Goal: Task Accomplishment & Management: Use online tool/utility

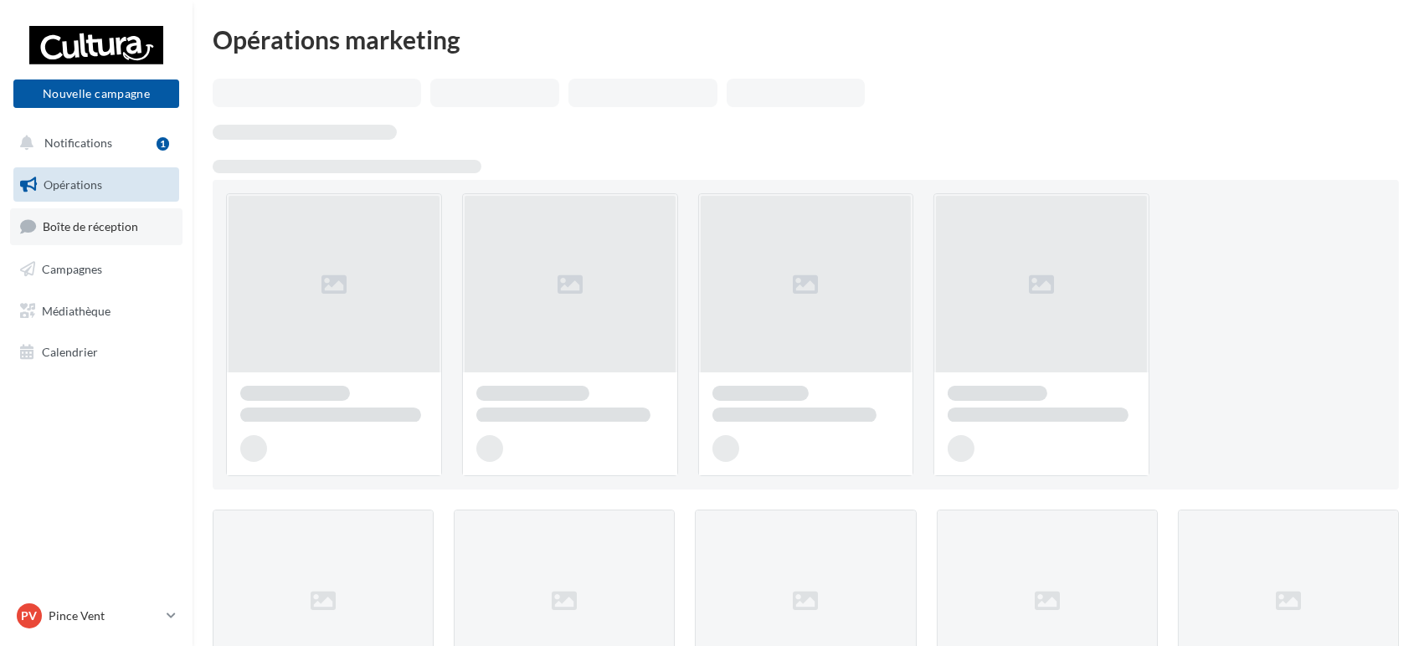
click at [86, 239] on link "Boîte de réception" at bounding box center [96, 226] width 172 height 36
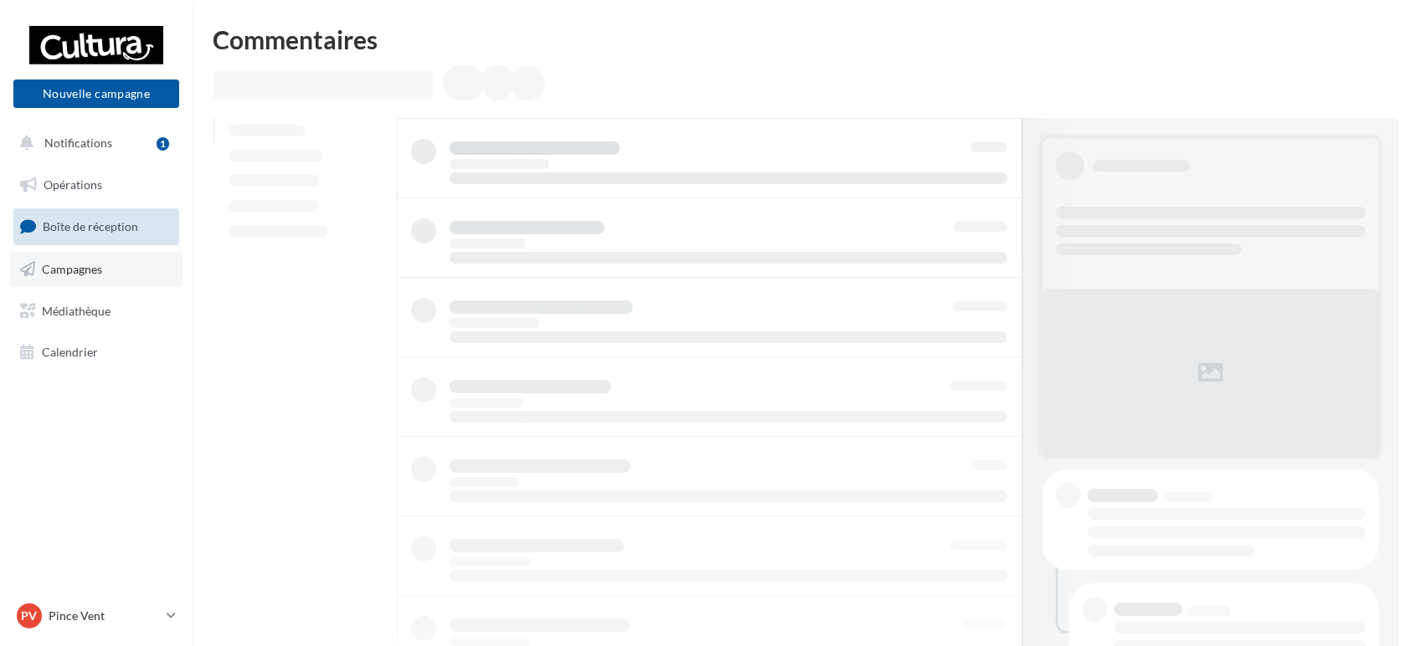
click at [100, 276] on link "Campagnes" at bounding box center [96, 269] width 172 height 35
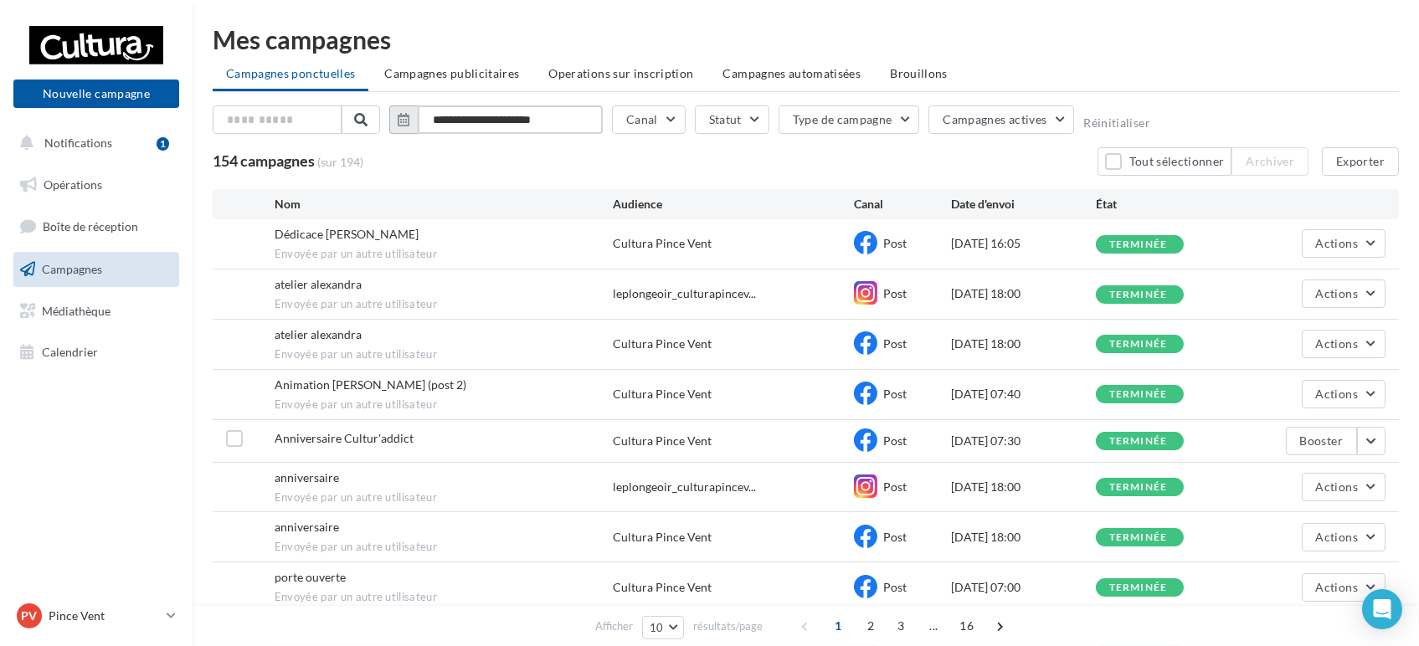
click at [507, 120] on input "**********" at bounding box center [510, 119] width 185 height 28
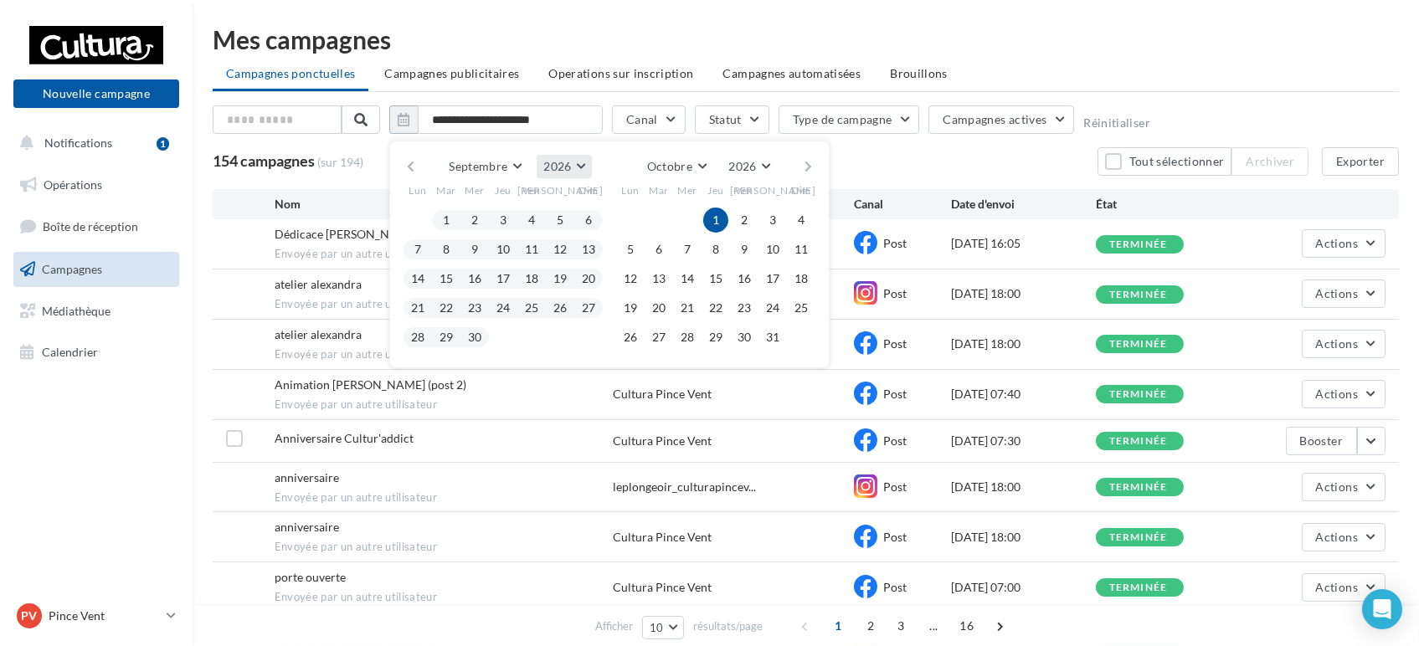
click at [572, 162] on button "2026" at bounding box center [564, 166] width 54 height 23
click at [515, 200] on span "2025" at bounding box center [501, 206] width 27 height 14
click at [405, 226] on span "1" at bounding box center [417, 220] width 25 height 25
click at [418, 220] on button "1" at bounding box center [417, 220] width 25 height 25
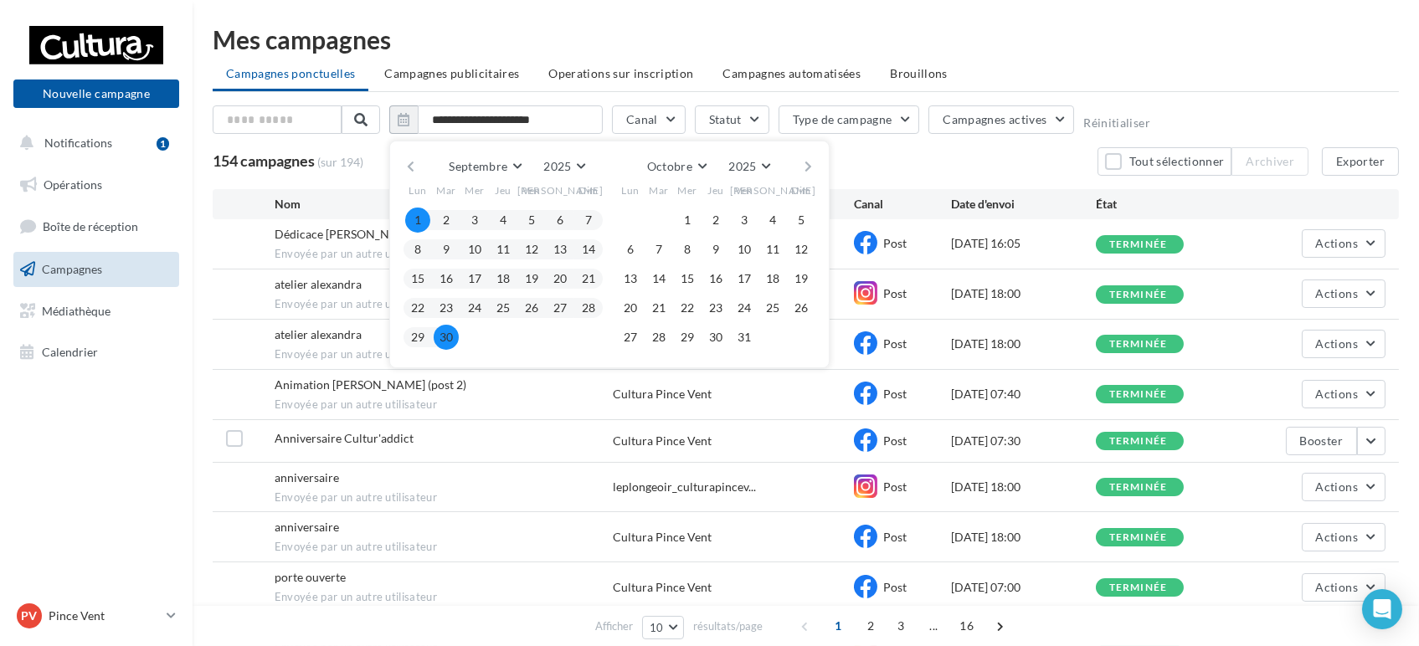
click at [441, 334] on button "30" at bounding box center [446, 337] width 25 height 25
type input "**********"
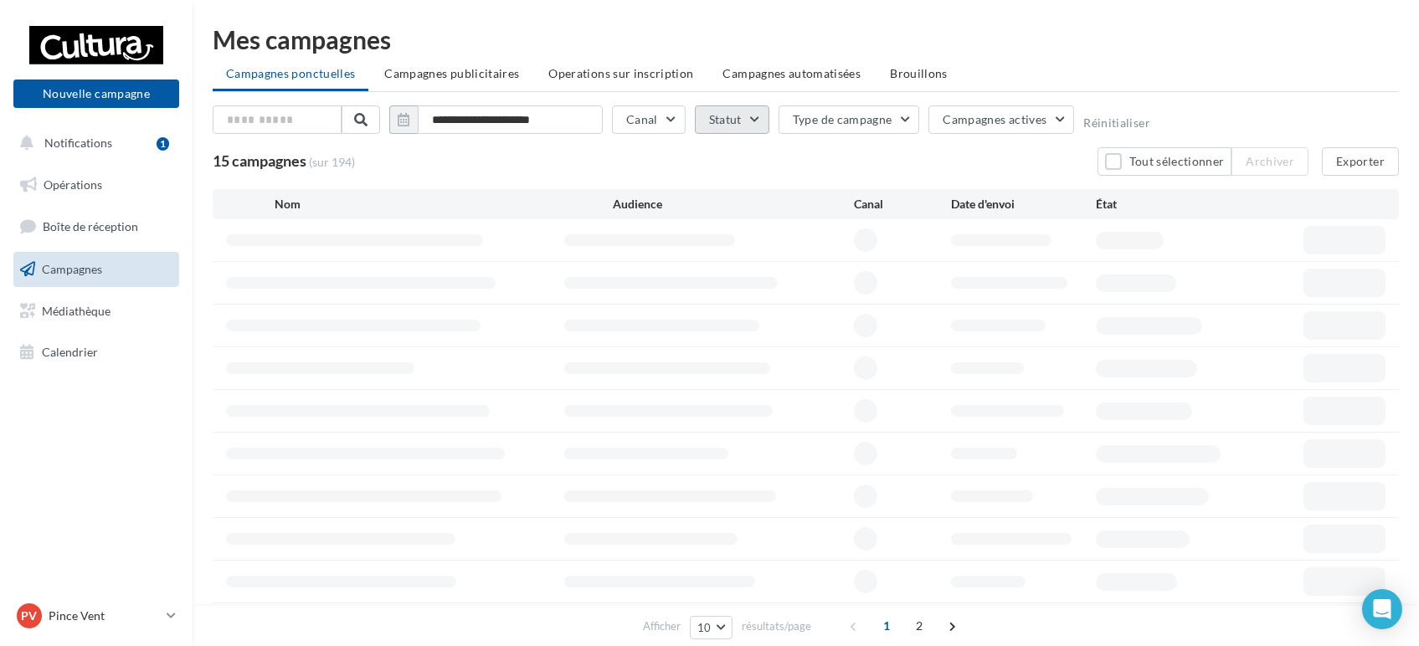
click at [757, 110] on button "Statut" at bounding box center [732, 119] width 74 height 28
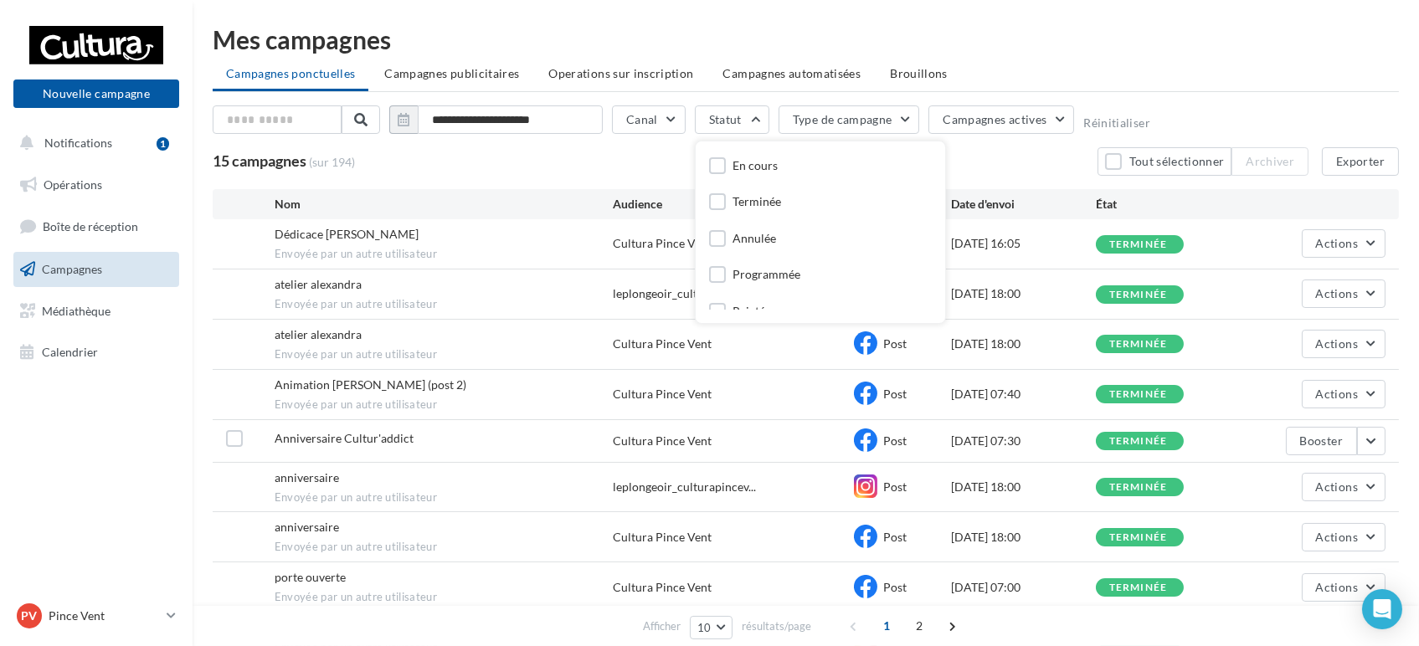
click at [748, 192] on div "Terminée" at bounding box center [820, 203] width 223 height 23
click at [725, 199] on div "Terminée" at bounding box center [745, 203] width 72 height 21
click at [792, 205] on div "Terminée" at bounding box center [820, 203] width 223 height 23
click at [762, 206] on div "Terminée" at bounding box center [756, 201] width 49 height 17
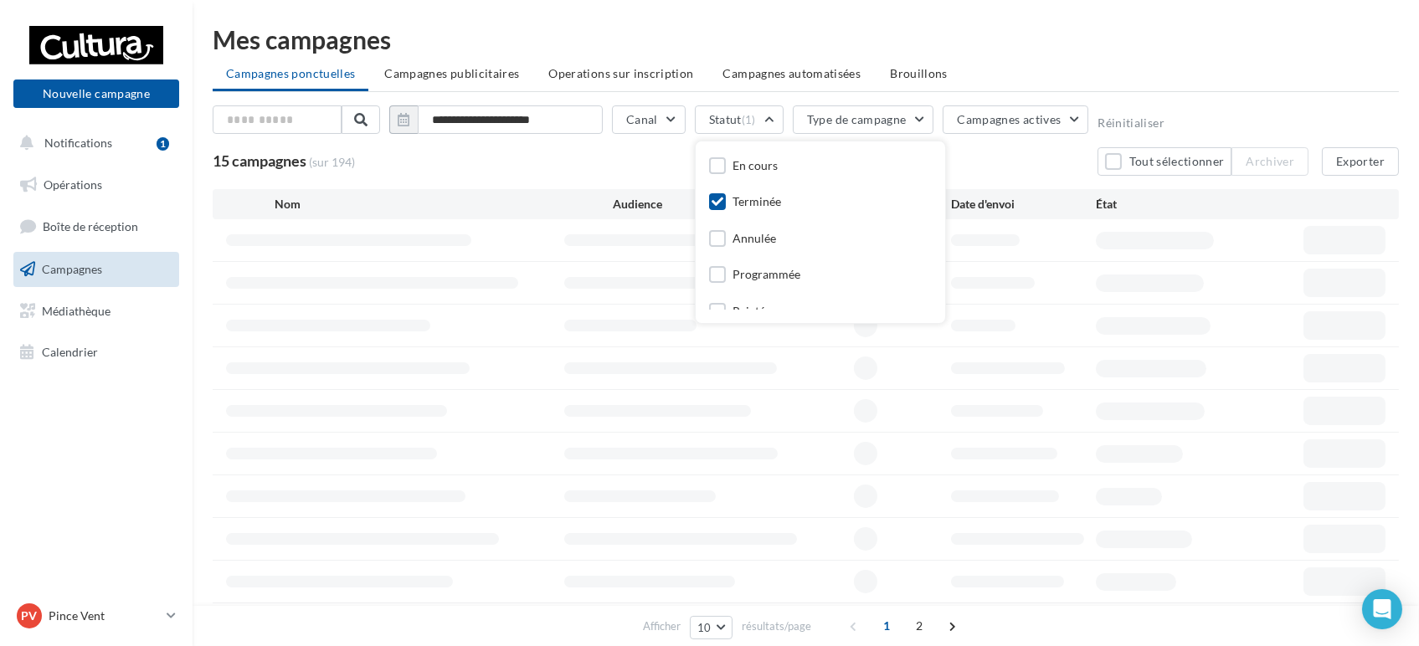
click at [1367, 107] on div "**********" at bounding box center [806, 122] width 1186 height 35
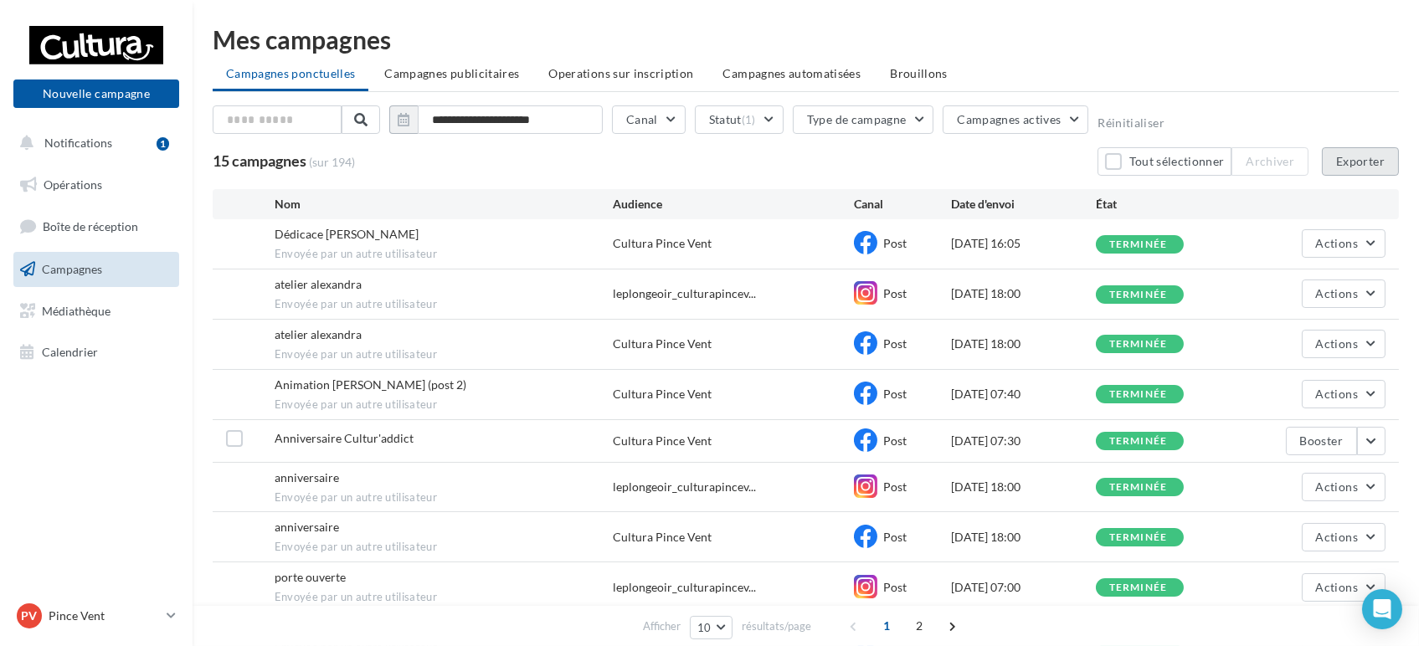
click at [1358, 167] on button "Exporter" at bounding box center [1360, 161] width 77 height 28
drag, startPoint x: 100, startPoint y: 610, endPoint x: 103, endPoint y: 601, distance: 9.5
click at [101, 610] on p "Pince Vent" at bounding box center [104, 616] width 111 height 17
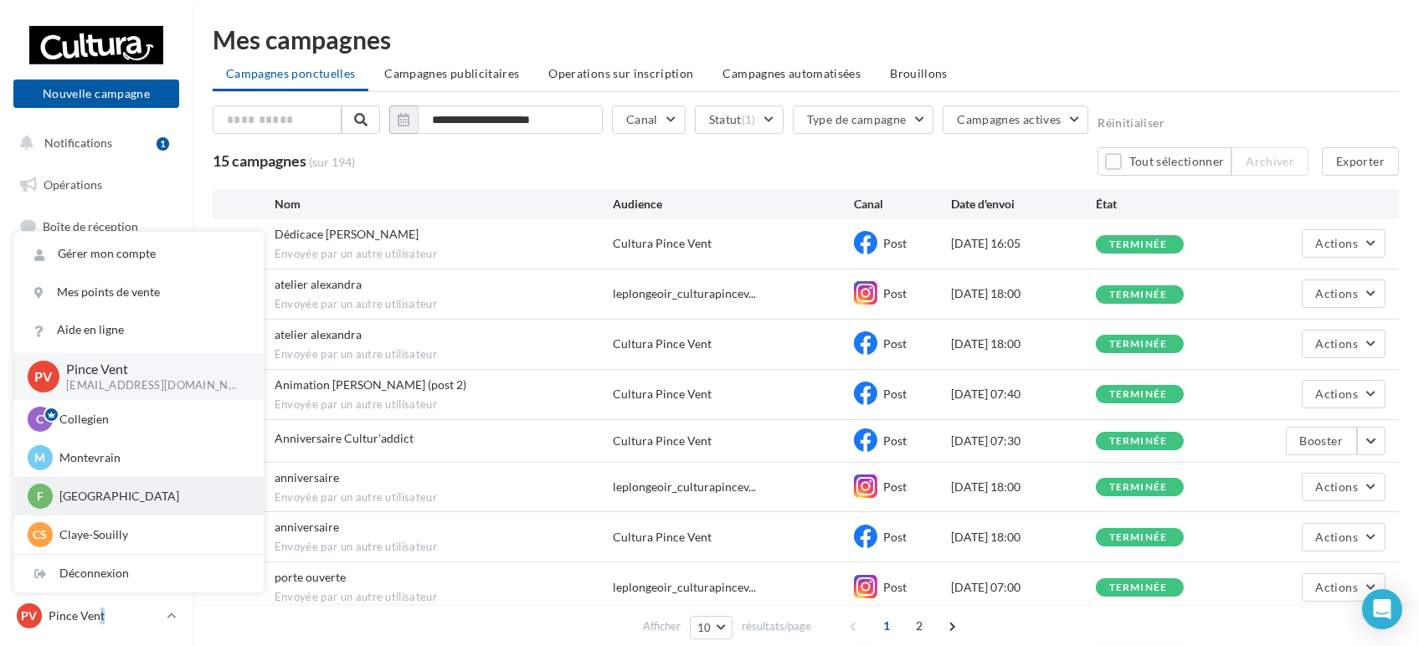
scroll to position [116, 0]
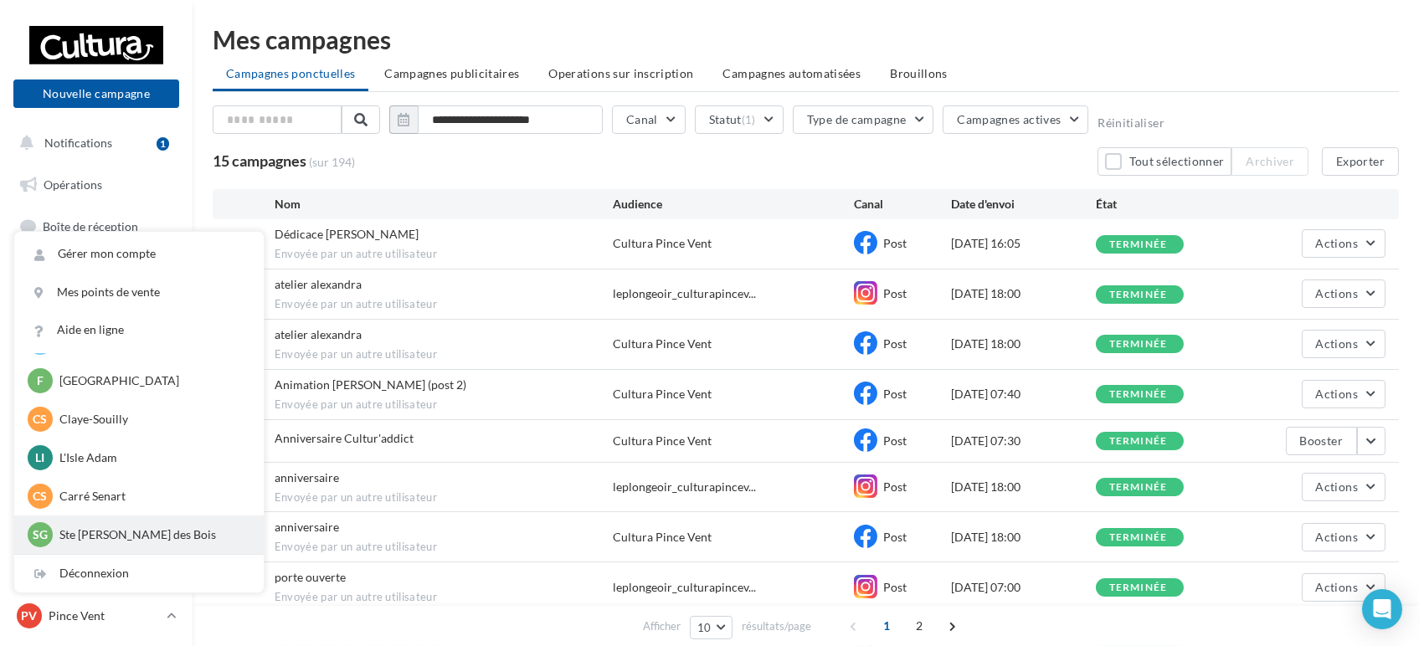
click at [131, 544] on div "SG Ste Geneviève des Bois r.duriaux6@cultura.fr" at bounding box center [139, 534] width 223 height 25
